Goal: Information Seeking & Learning: Find specific fact

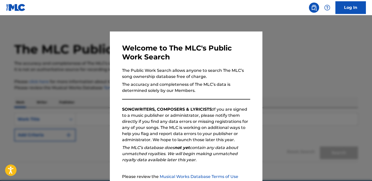
scroll to position [51, 0]
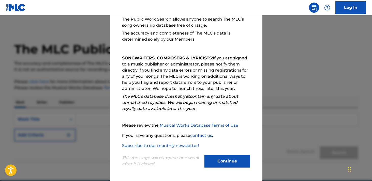
drag, startPoint x: 221, startPoint y: 163, endPoint x: 198, endPoint y: 154, distance: 24.6
click at [221, 163] on button "Continue" at bounding box center [227, 161] width 46 height 13
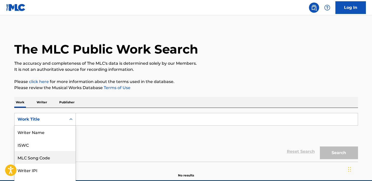
scroll to position [21, 0]
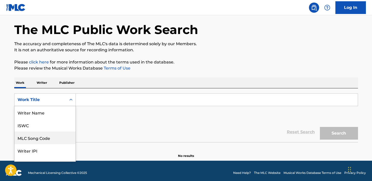
drag, startPoint x: 35, startPoint y: 121, endPoint x: 39, endPoint y: 123, distance: 4.7
click at [35, 106] on div "MLC Song Code, 3 of 8. 8 results available. Use Up and Down to choose options, …" at bounding box center [45, 100] width 62 height 13
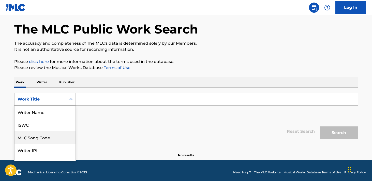
scroll to position [25, 0]
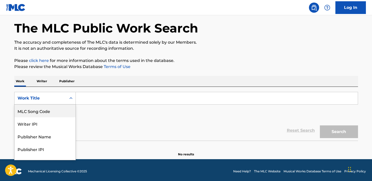
drag, startPoint x: 43, startPoint y: 113, endPoint x: 62, endPoint y: 110, distance: 18.8
click at [43, 113] on div "MLC Song Code" at bounding box center [44, 111] width 61 height 13
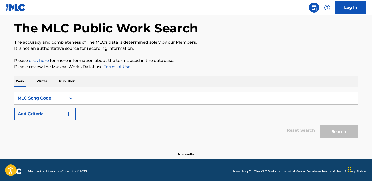
click at [88, 99] on input "Search Form" at bounding box center [217, 98] width 282 height 12
paste input "H3111H"
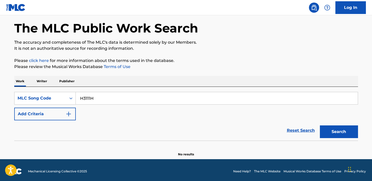
type input "H3111H"
click at [320, 126] on button "Search" at bounding box center [339, 132] width 38 height 13
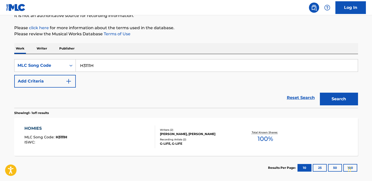
scroll to position [60, 0]
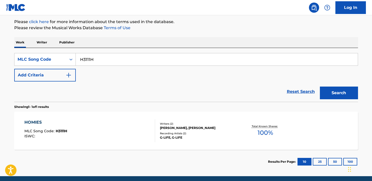
click at [107, 122] on div "HOMIES MLC Song Code : H3111H ISWC :" at bounding box center [89, 130] width 131 height 23
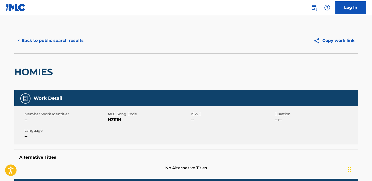
click at [62, 41] on button "< Back to public search results" at bounding box center [50, 40] width 73 height 13
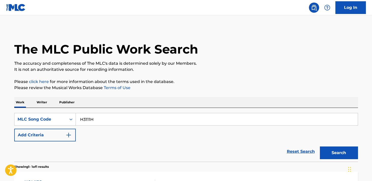
scroll to position [60, 0]
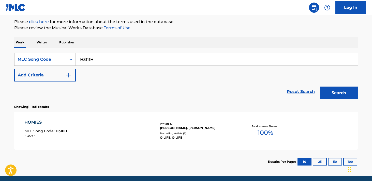
click at [130, 61] on input "H3111H" at bounding box center [217, 59] width 282 height 12
paste input "5864Y"
type input "H5864Y"
click at [320, 87] on button "Search" at bounding box center [339, 93] width 38 height 13
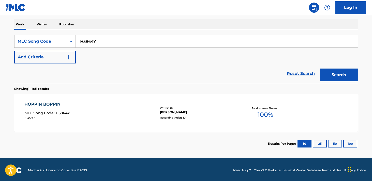
scroll to position [80, 0]
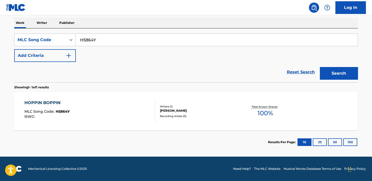
click at [97, 97] on div "[PERSON_NAME] MLC Song Code : H5864Y ISWC : Writers ( 1 ) [PERSON_NAME] Recordi…" at bounding box center [186, 111] width 344 height 38
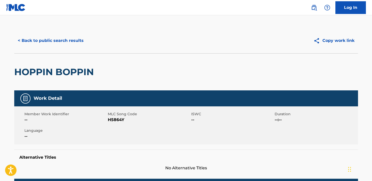
drag, startPoint x: 54, startPoint y: 41, endPoint x: 62, endPoint y: 43, distance: 8.0
click at [54, 42] on button "< Back to public search results" at bounding box center [50, 40] width 73 height 13
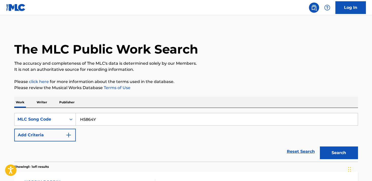
scroll to position [66, 0]
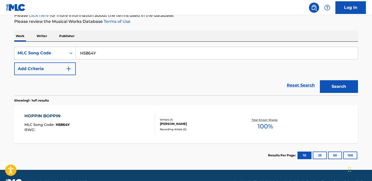
click at [143, 53] on input "H5864Y" at bounding box center [217, 53] width 282 height 12
paste input "3189S"
type input "H3189S"
click at [320, 80] on button "Search" at bounding box center [339, 86] width 38 height 13
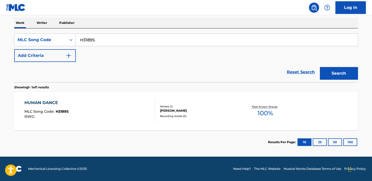
click at [109, 102] on div "HUMAN DANCE MLC Song Code : H3189S ISWC :" at bounding box center [89, 111] width 131 height 23
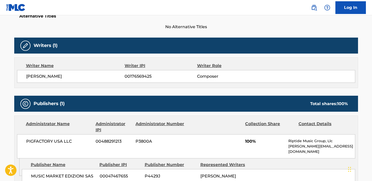
scroll to position [165, 0]
